Goal: Transaction & Acquisition: Purchase product/service

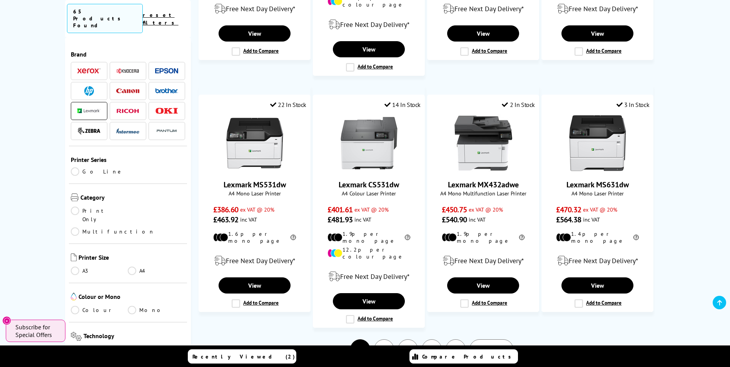
scroll to position [577, 0]
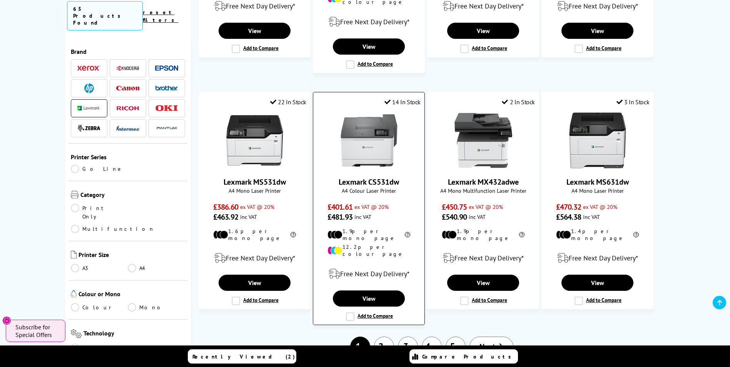
click at [385, 177] on link "Lexmark CS531dw" at bounding box center [368, 182] width 60 height 10
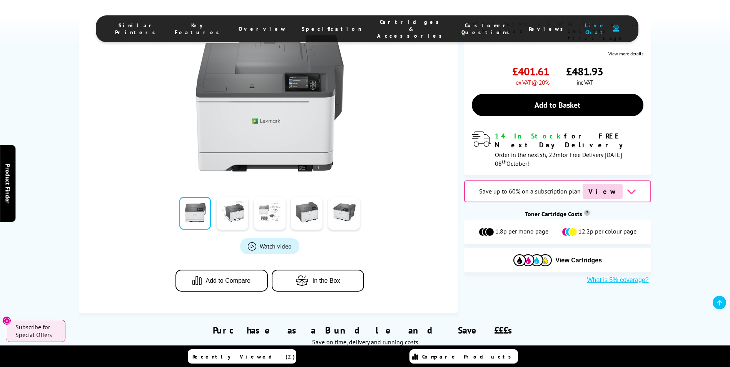
click at [271, 214] on link at bounding box center [270, 213] width 32 height 33
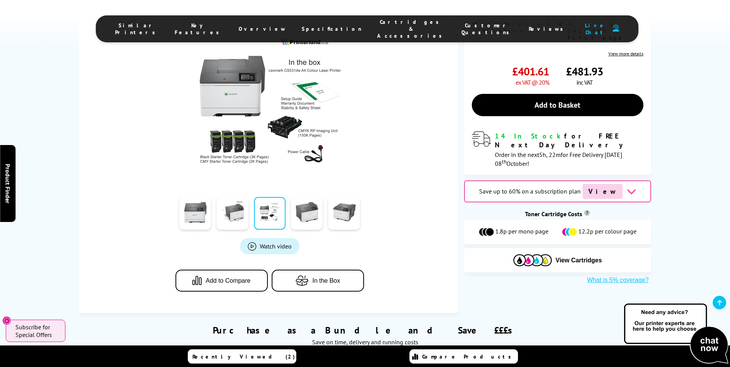
click at [159, 177] on div at bounding box center [269, 99] width 358 height 174
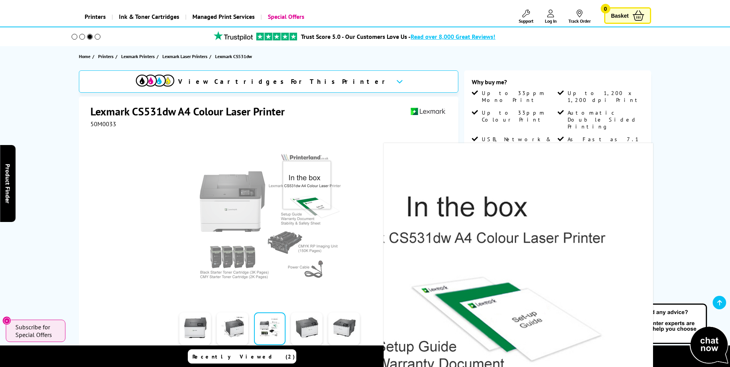
scroll to position [154, 0]
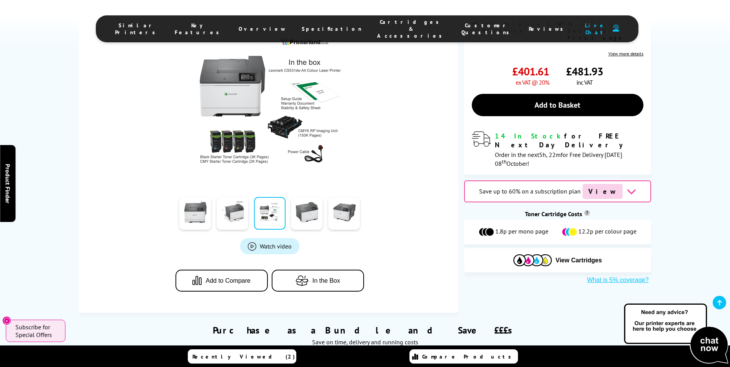
click at [375, 30] on li "Cartridges & Accessories" at bounding box center [411, 28] width 84 height 21
click at [382, 26] on span "Cartridges & Accessories" at bounding box center [411, 28] width 69 height 21
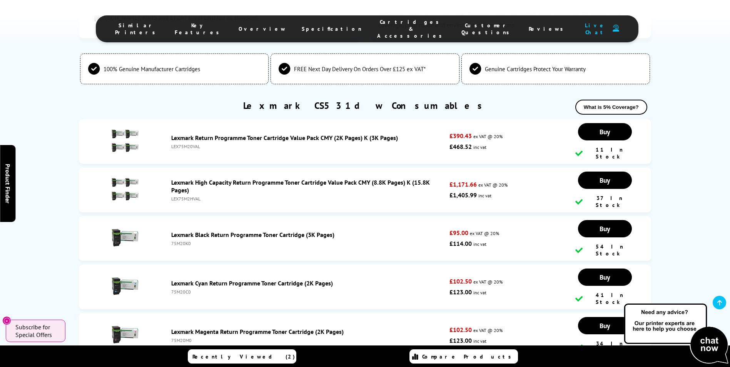
scroll to position [2395, 0]
